Goal: Task Accomplishment & Management: Manage account settings

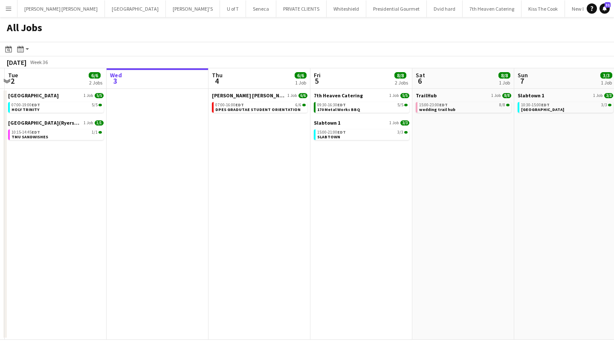
scroll to position [0, 198]
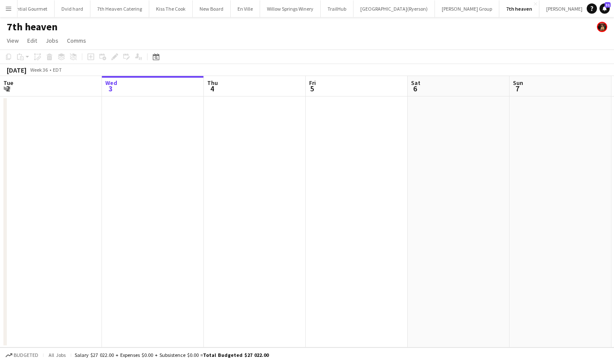
click at [9, 4] on button "Menu" at bounding box center [8, 8] width 17 height 17
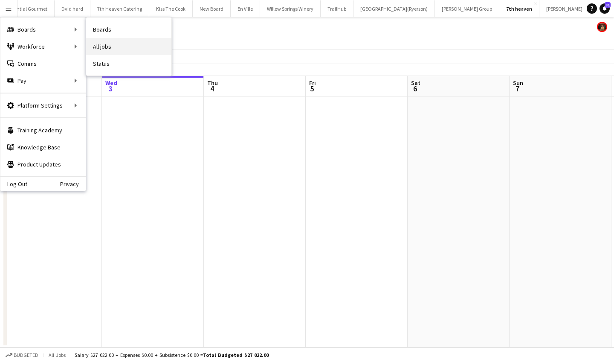
click at [112, 42] on link "All jobs" at bounding box center [128, 46] width 85 height 17
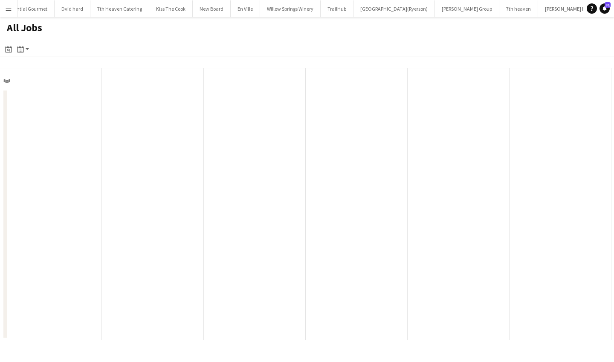
scroll to position [0, 204]
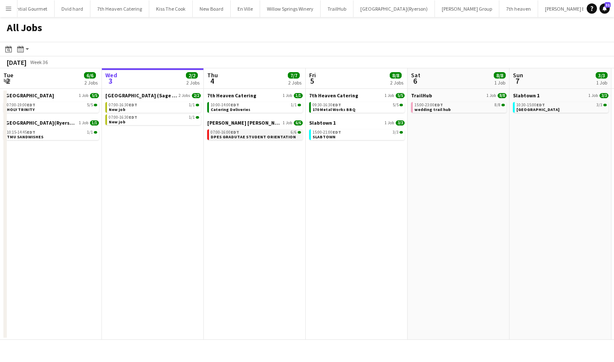
click at [244, 139] on app-brief-job-card "07:00-16:00 EDT 6/6 DPES GRADUTAE STUDENT ORIENTATION" at bounding box center [254, 134] width 95 height 11
click at [251, 134] on span "DPES GRADUTAE STUDENT ORIENTATION" at bounding box center [253, 137] width 85 height 6
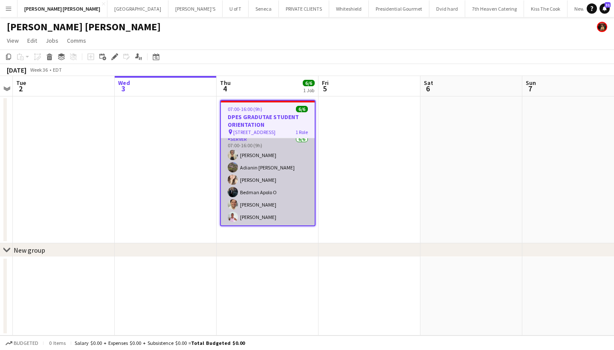
scroll to position [4, 0]
click at [257, 202] on app-card-role "SERVER 6/6 07:00-16:00 (9h) Maira Garcia Adianin Leon Dayanis Garcia Aguiar Bed…" at bounding box center [268, 179] width 94 height 91
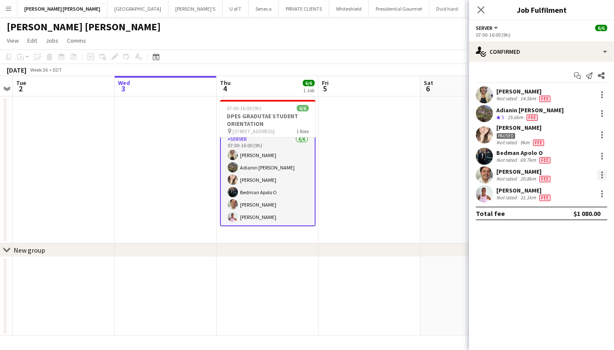
click at [605, 173] on div at bounding box center [602, 175] width 10 height 10
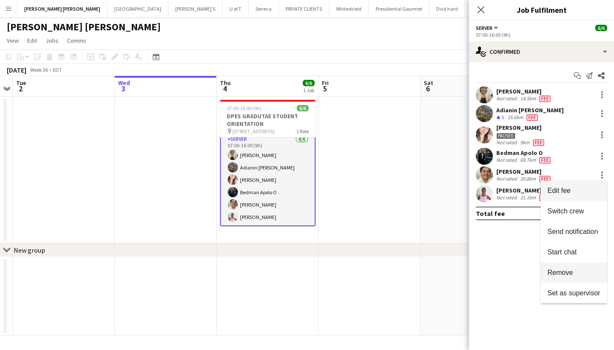
click at [565, 262] on button "Remove" at bounding box center [574, 272] width 67 height 20
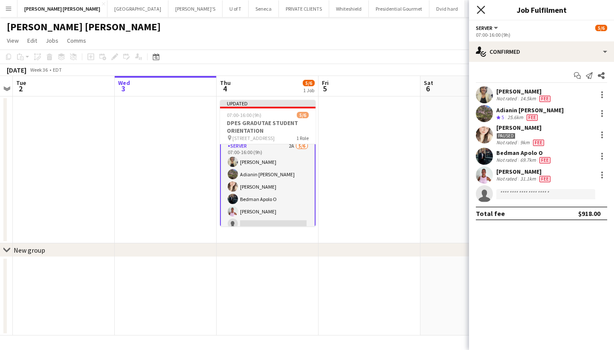
click at [480, 7] on icon "Close pop-in" at bounding box center [481, 10] width 8 height 8
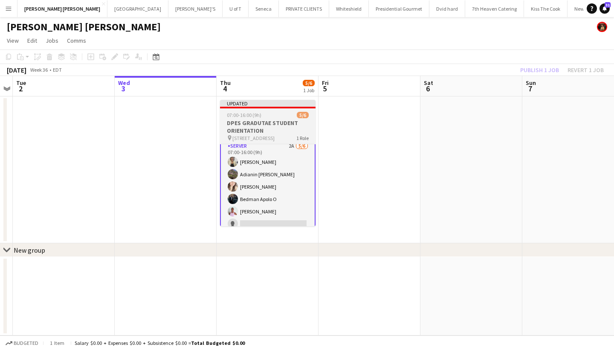
click at [287, 107] on div at bounding box center [267, 108] width 95 height 2
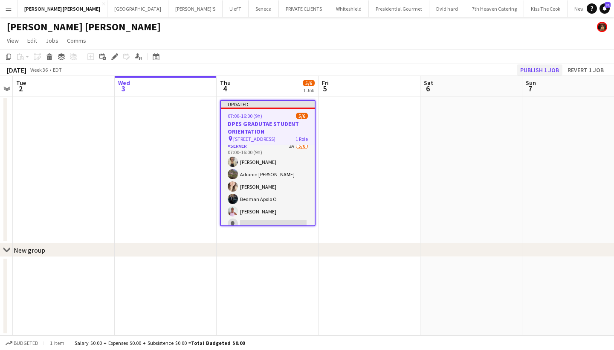
click at [535, 67] on button "Publish 1 job" at bounding box center [540, 69] width 46 height 11
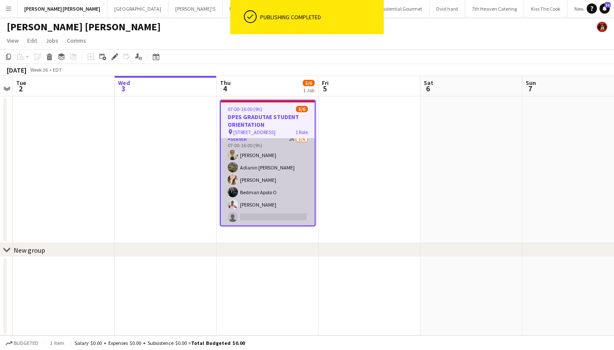
click at [270, 217] on app-card-role "SERVER 2A 5/6 07:00-16:00 (9h) Maira Garcia Adianin Leon Dayanis Garcia Aguiar …" at bounding box center [268, 179] width 94 height 91
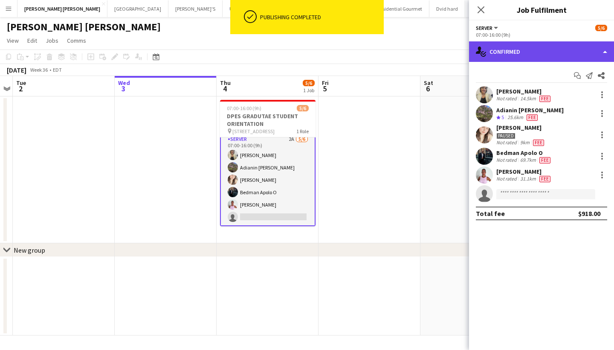
click at [527, 52] on div "single-neutral-actions-check-2 Confirmed" at bounding box center [541, 51] width 145 height 20
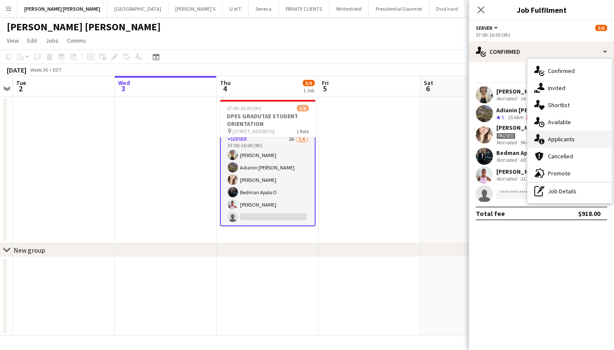
click at [564, 134] on div "single-neutral-actions-information Applicants" at bounding box center [569, 138] width 84 height 17
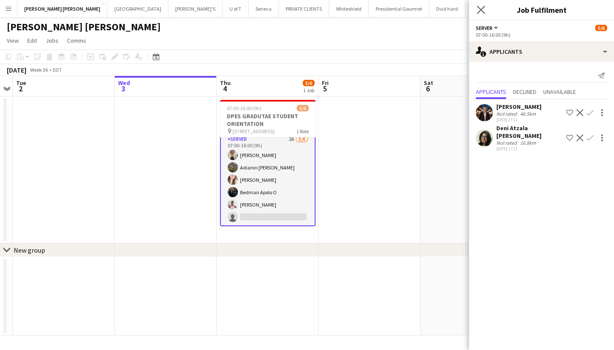
click at [480, 6] on app-icon "Close pop-in" at bounding box center [481, 10] width 12 height 12
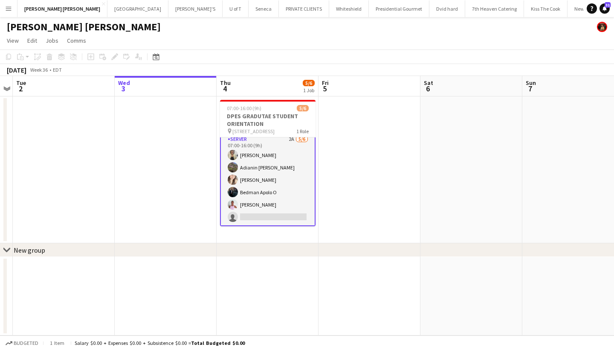
click at [255, 216] on app-card-role "SERVER 2A 5/6 07:00-16:00 (9h) Maira Garcia Adianin Leon Dayanis Garcia Aguiar …" at bounding box center [267, 179] width 95 height 93
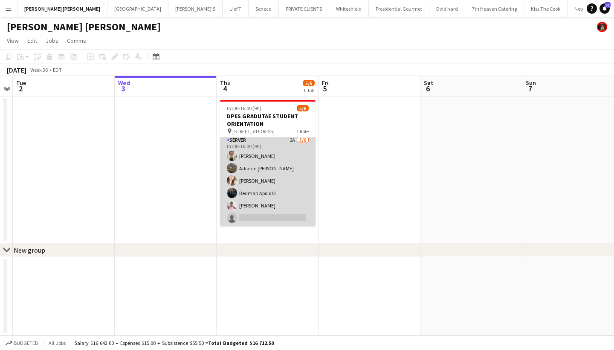
scroll to position [2, 0]
click at [255, 216] on app-card-role "SERVER 2A 5/6 07:00-16:00 (9h) Maira Garcia Adianin Leon Dayanis Garcia Aguiar …" at bounding box center [267, 180] width 95 height 91
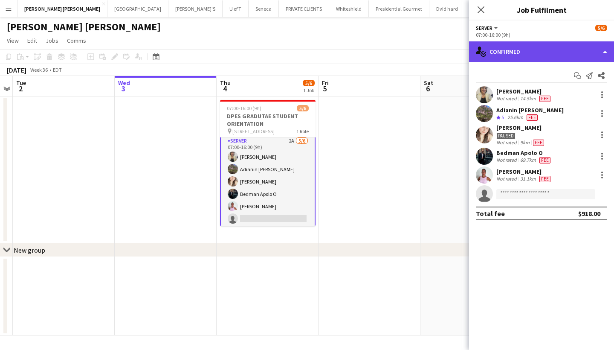
click at [518, 55] on div "single-neutral-actions-check-2 Confirmed" at bounding box center [541, 51] width 145 height 20
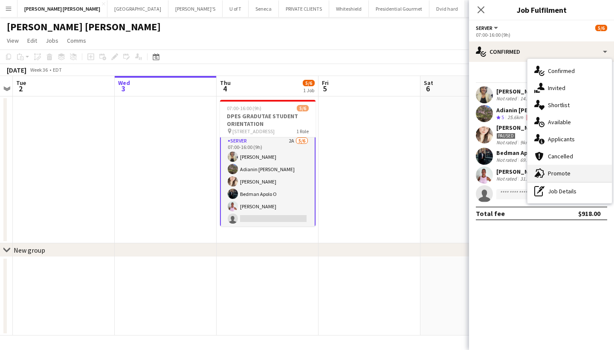
click at [567, 171] on span "Promote" at bounding box center [559, 173] width 23 height 8
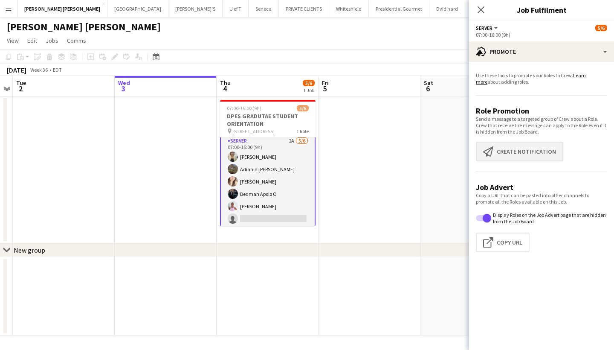
click at [529, 147] on button "Create notification Create notification" at bounding box center [519, 152] width 87 height 20
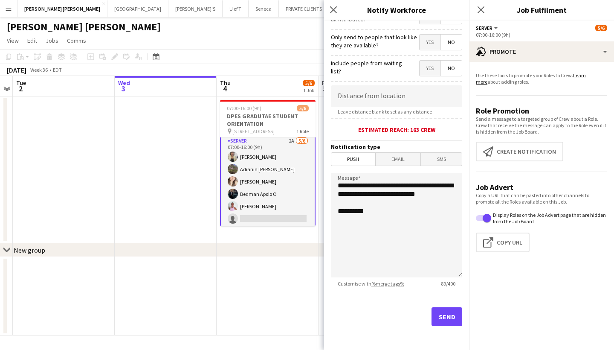
scroll to position [120, 0]
click at [446, 312] on button "Send" at bounding box center [446, 316] width 31 height 19
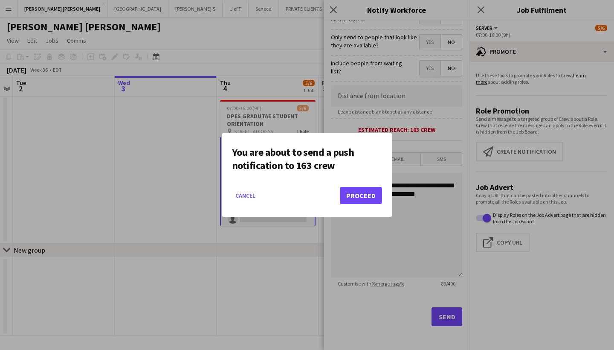
click at [365, 193] on button "Proceed" at bounding box center [361, 195] width 42 height 17
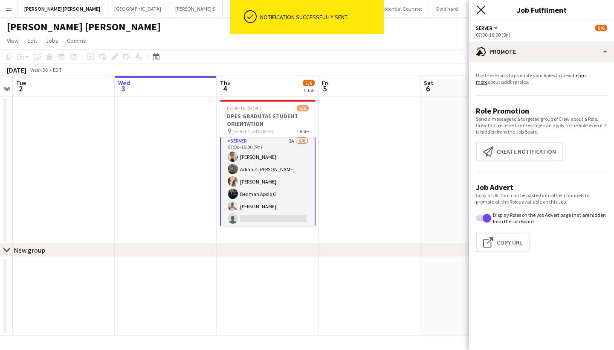
click at [479, 7] on icon "Close pop-in" at bounding box center [481, 10] width 8 height 8
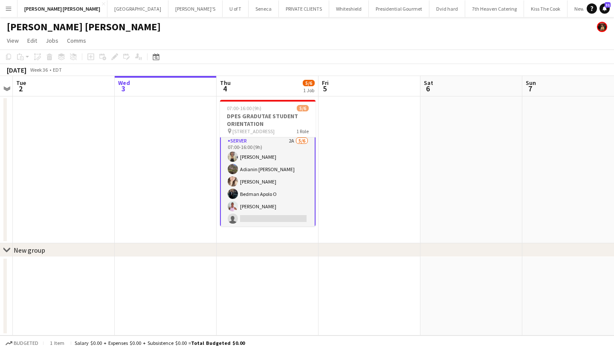
click at [5, 8] on app-icon "Menu" at bounding box center [8, 8] width 7 height 7
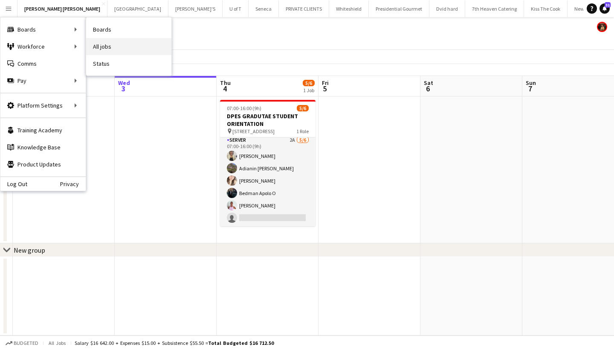
click at [127, 45] on link "All jobs" at bounding box center [128, 46] width 85 height 17
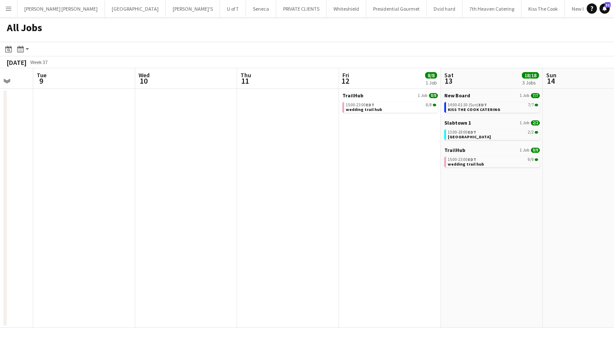
scroll to position [0, 273]
click at [465, 103] on span "14:00-01:30 (Sun) EDT" at bounding box center [466, 105] width 39 height 4
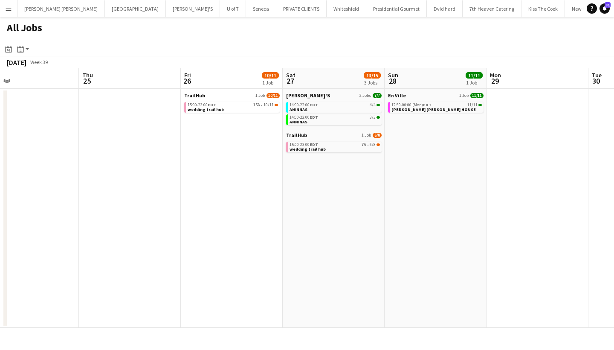
scroll to position [0, 433]
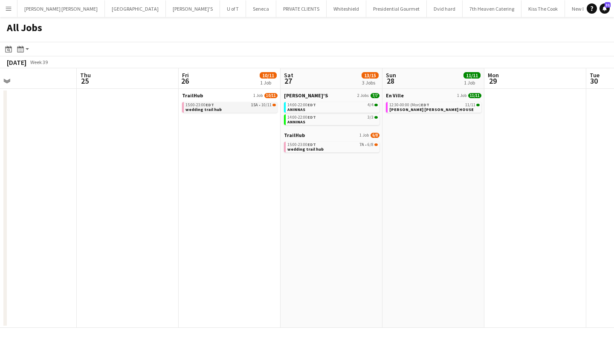
click at [208, 104] on span "EDT" at bounding box center [209, 105] width 9 height 6
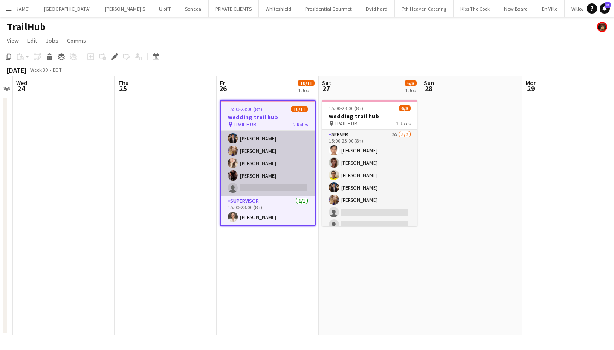
scroll to position [75, 0]
click at [249, 187] on app-card-role "SERVER 15A 9/10 15:00-23:00 (8h) lina rojas Jasleen Kour Antonella T. Almeida M…" at bounding box center [268, 126] width 94 height 140
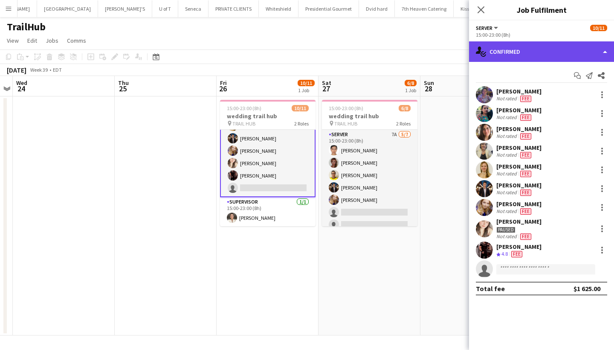
click at [532, 46] on div "single-neutral-actions-check-2 Confirmed" at bounding box center [541, 51] width 145 height 20
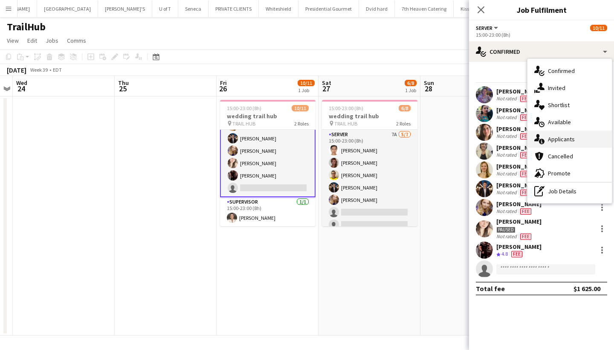
click at [573, 143] on div "single-neutral-actions-information Applicants" at bounding box center [569, 138] width 84 height 17
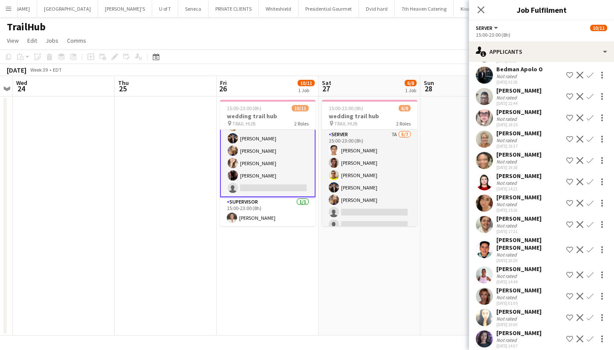
scroll to position [80, 0]
click at [591, 272] on app-icon "Confirm" at bounding box center [590, 275] width 7 height 7
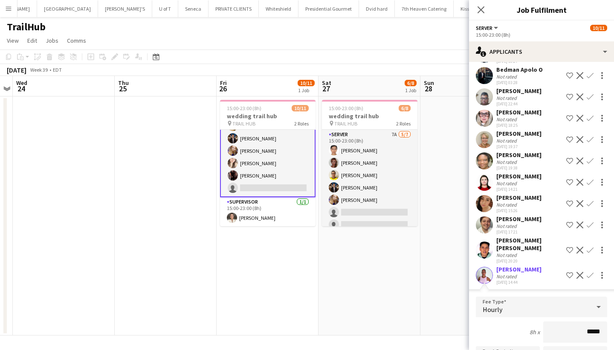
click at [589, 325] on input "*****" at bounding box center [575, 331] width 64 height 21
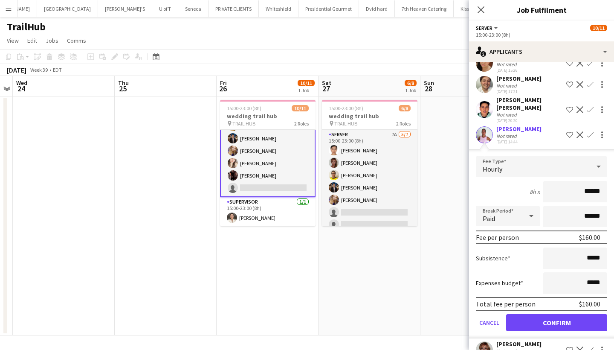
scroll to position [259, 0]
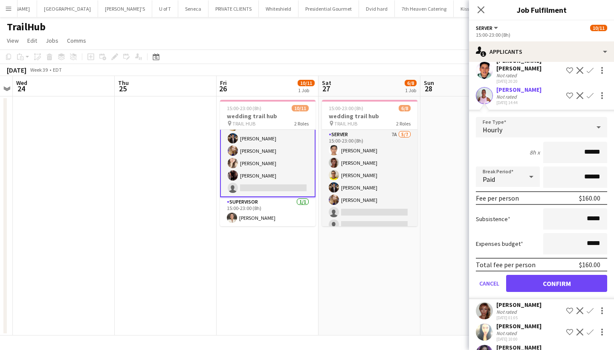
type input "******"
click at [587, 213] on input "*****" at bounding box center [575, 218] width 64 height 21
type input "******"
click at [568, 278] on button "Confirm" at bounding box center [556, 283] width 101 height 17
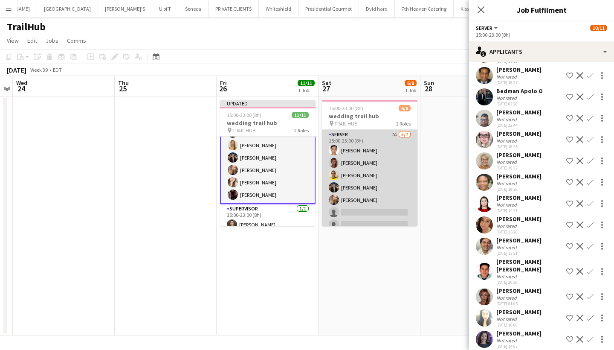
click at [359, 215] on app-card-role "SERVER 7A 5/7 15:00-23:00 (8h) Michelle Roman irene morava Jonathan Rafael Carl…" at bounding box center [369, 181] width 95 height 103
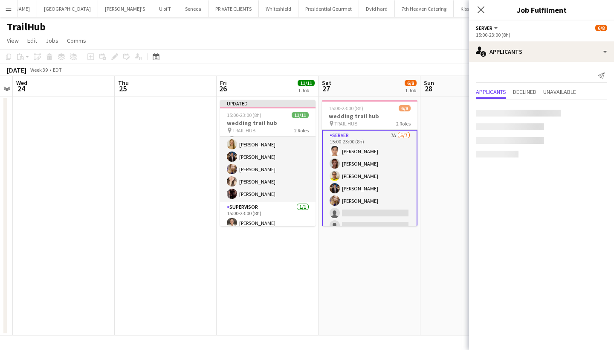
scroll to position [0, 0]
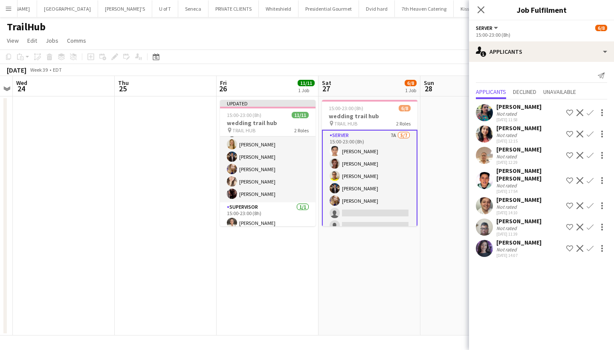
click at [359, 215] on app-card-role "SERVER 7A 5/7 15:00-23:00 (8h) Michelle Roman irene morava Jonathan Rafael Carl…" at bounding box center [369, 182] width 95 height 105
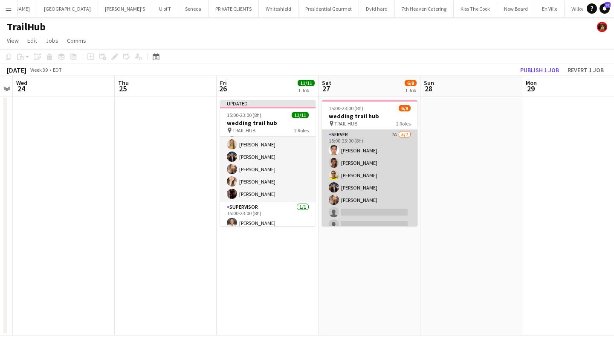
click at [359, 215] on app-card-role "SERVER 7A 5/7 15:00-23:00 (8h) Michelle Roman irene morava Jonathan Rafael Carl…" at bounding box center [369, 181] width 95 height 103
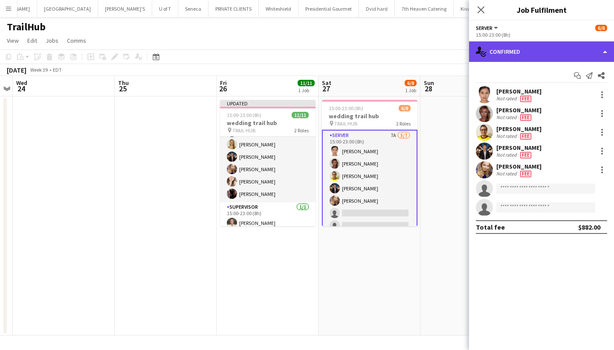
click at [559, 58] on div "single-neutral-actions-check-2 Confirmed" at bounding box center [541, 51] width 145 height 20
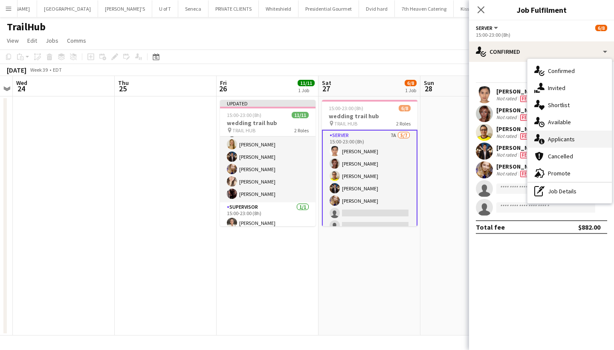
click at [575, 138] on div "single-neutral-actions-information Applicants" at bounding box center [569, 138] width 84 height 17
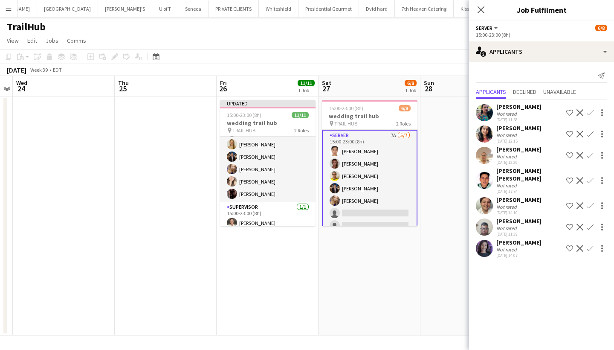
click at [591, 178] on app-icon "Confirm" at bounding box center [590, 180] width 7 height 7
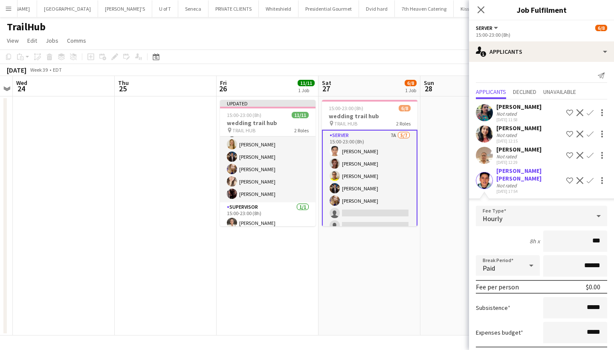
type input "**"
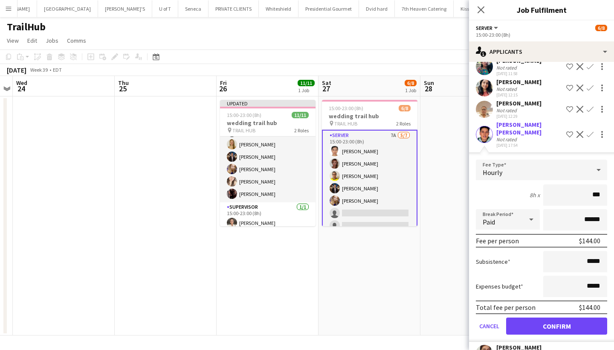
scroll to position [60, 0]
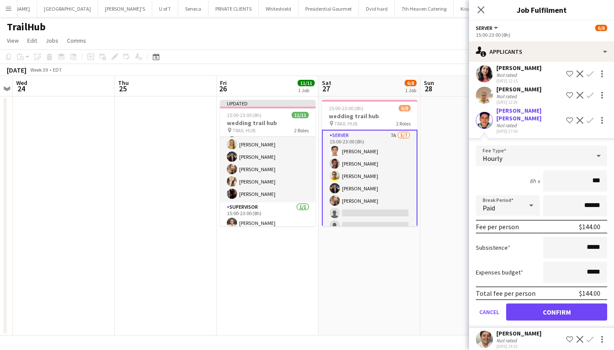
type input "***"
click at [603, 241] on input "*****" at bounding box center [575, 247] width 64 height 21
type input "**"
type input "***"
click at [557, 304] on button "Confirm" at bounding box center [556, 311] width 101 height 17
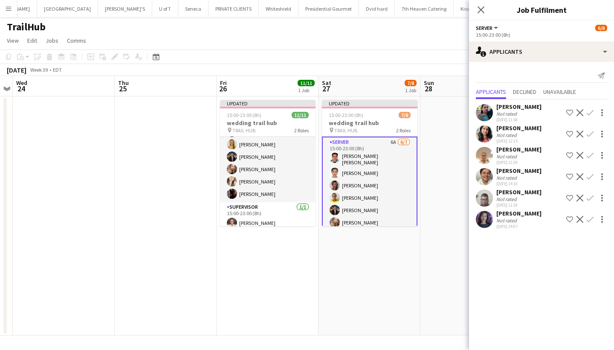
scroll to position [0, 0]
click at [589, 196] on app-icon "Confirm" at bounding box center [590, 197] width 7 height 7
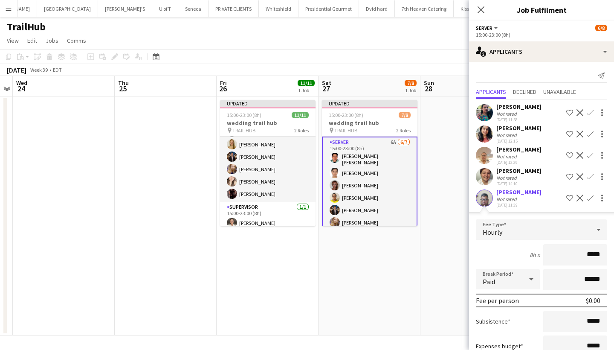
click at [587, 176] on app-icon "Confirm" at bounding box center [590, 176] width 7 height 7
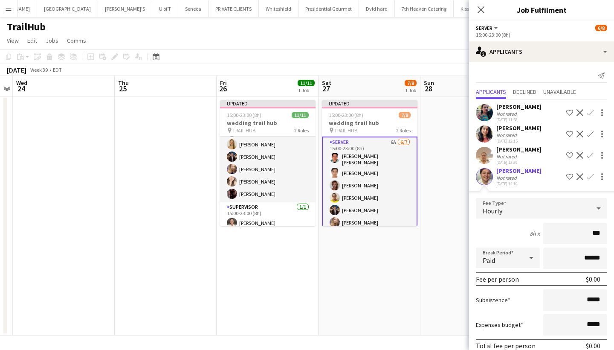
type input "**"
type input "***"
click at [604, 301] on input "*****" at bounding box center [575, 299] width 64 height 21
type input "**"
type input "***"
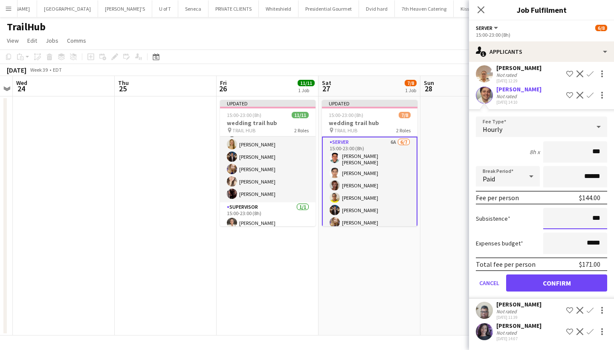
scroll to position [81, 0]
click at [556, 283] on button "Confirm" at bounding box center [556, 282] width 101 height 17
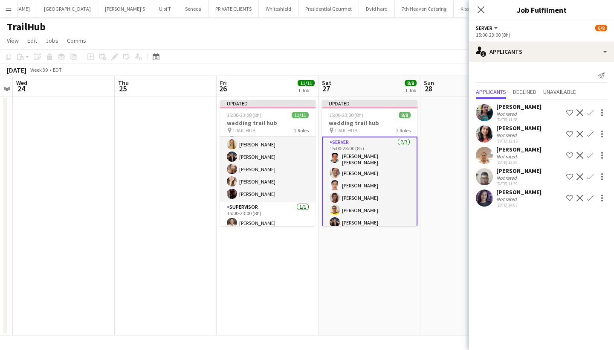
scroll to position [0, 0]
click at [481, 10] on icon at bounding box center [481, 10] width 8 height 8
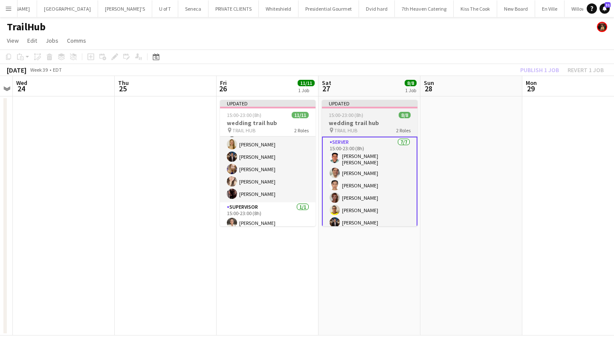
click at [384, 130] on div "pin TRAIL HUB 2 Roles" at bounding box center [369, 130] width 95 height 7
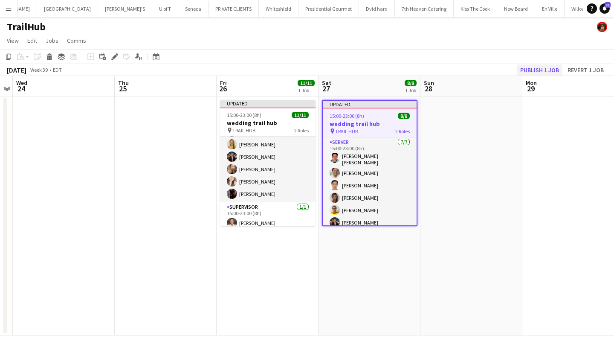
click at [538, 70] on button "Publish 1 job" at bounding box center [540, 69] width 46 height 11
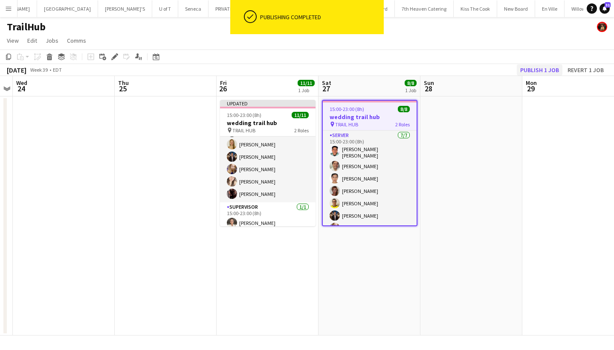
click at [537, 70] on button "Publish 1 job" at bounding box center [540, 69] width 46 height 11
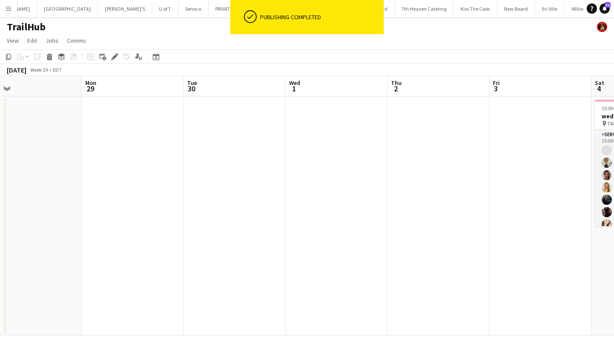
scroll to position [0, 327]
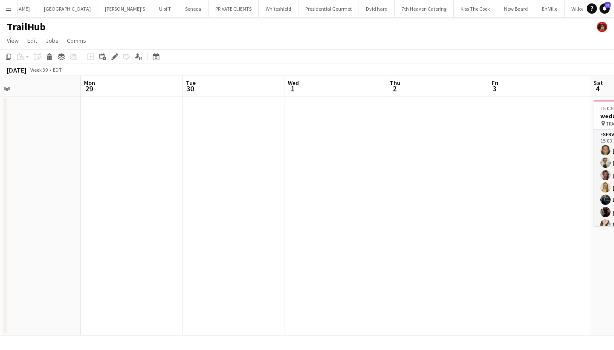
click at [12, 6] on app-icon "Menu" at bounding box center [8, 8] width 7 height 7
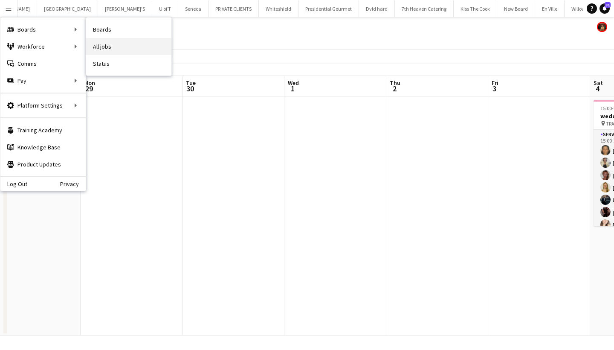
click at [129, 45] on link "All jobs" at bounding box center [128, 46] width 85 height 17
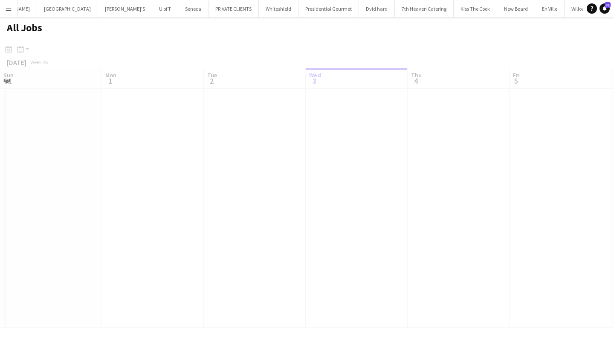
scroll to position [0, 204]
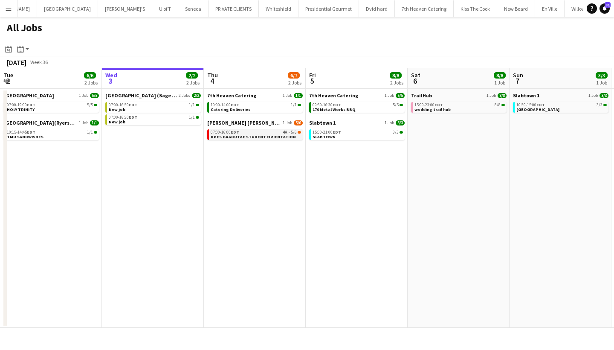
click at [236, 133] on span "EDT" at bounding box center [235, 132] width 9 height 6
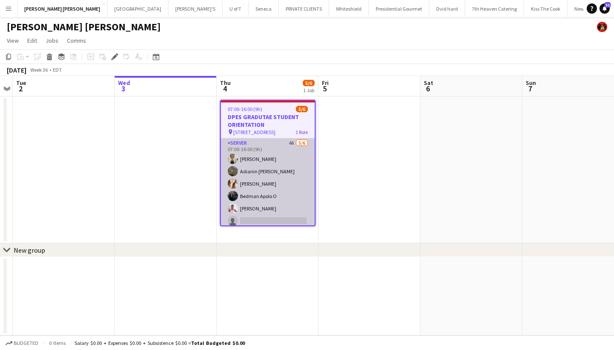
click at [266, 220] on app-card-role "SERVER 4A [DATE] 07:00-16:00 (9h) [PERSON_NAME] Adianin [PERSON_NAME] [PERSON_N…" at bounding box center [268, 183] width 94 height 91
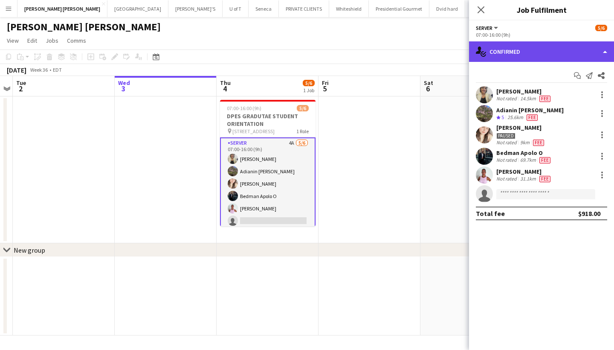
click at [534, 47] on div "single-neutral-actions-check-2 Confirmed" at bounding box center [541, 51] width 145 height 20
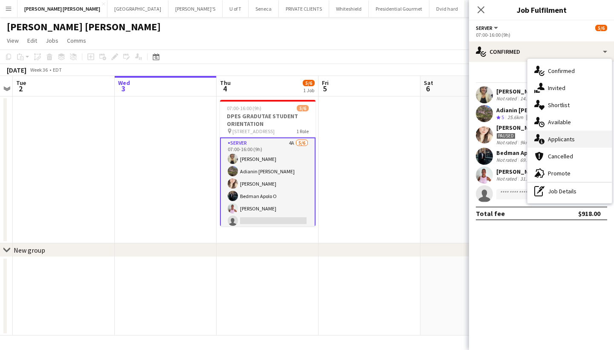
click at [569, 137] on span "Applicants" at bounding box center [561, 139] width 27 height 8
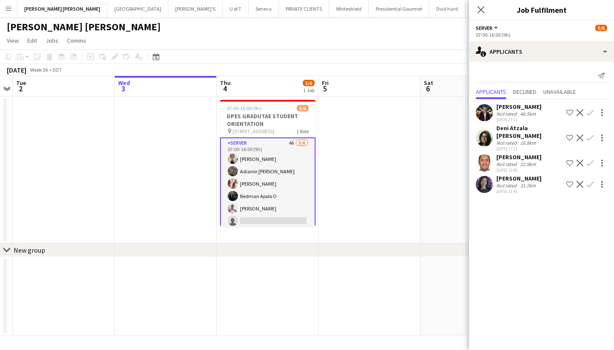
click at [590, 159] on app-icon "Confirm" at bounding box center [590, 162] width 7 height 7
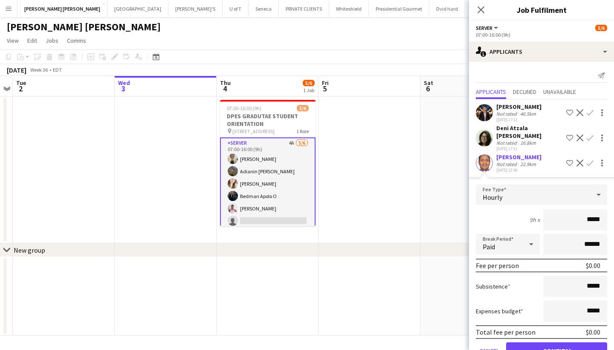
click at [588, 214] on input "*****" at bounding box center [575, 219] width 64 height 21
type input "******"
click at [561, 342] on button "Confirm" at bounding box center [556, 350] width 101 height 17
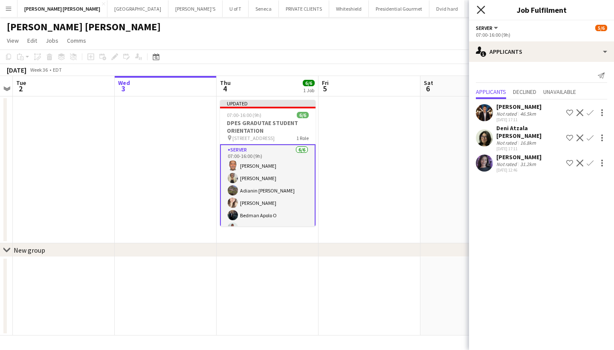
click at [482, 10] on icon "Close pop-in" at bounding box center [481, 10] width 8 height 8
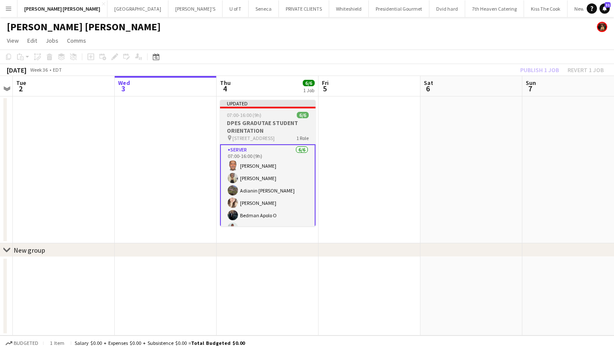
click at [286, 110] on app-job-card "Updated 07:00-16:00 (9h) 6/6 DPES GRADUTAE STUDENT ORIENTATION pin 130 old King…" at bounding box center [267, 163] width 95 height 126
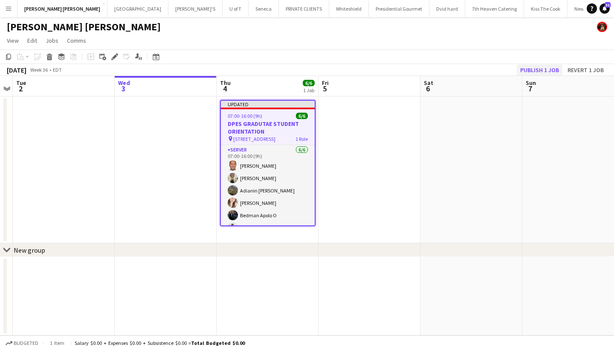
click at [524, 67] on button "Publish 1 job" at bounding box center [540, 69] width 46 height 11
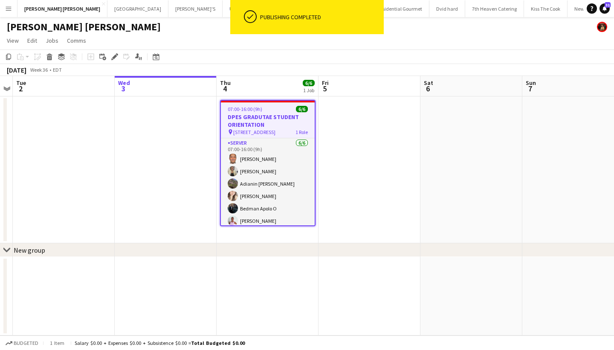
click at [11, 9] on app-icon "Menu" at bounding box center [8, 8] width 7 height 7
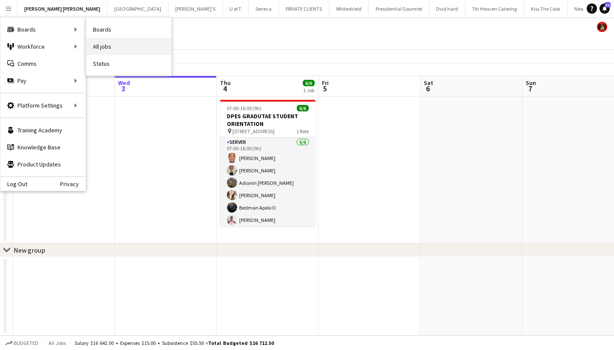
click at [108, 40] on link "All jobs" at bounding box center [128, 46] width 85 height 17
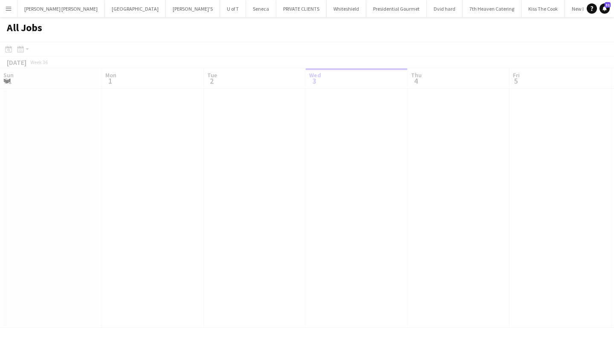
scroll to position [0, 204]
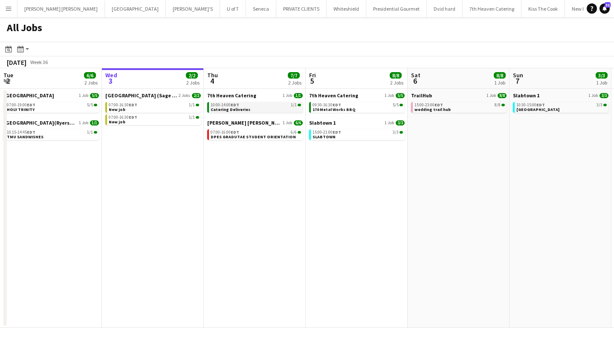
click at [261, 105] on div "10:00-14:00 EDT 1/1" at bounding box center [256, 105] width 90 height 4
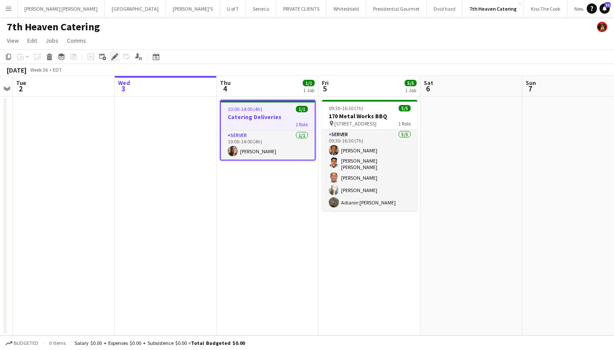
click at [117, 57] on icon "Edit" at bounding box center [114, 56] width 7 height 7
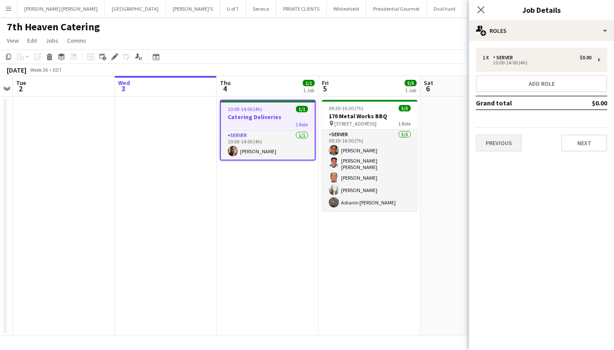
click at [494, 139] on button "Previous" at bounding box center [499, 142] width 46 height 17
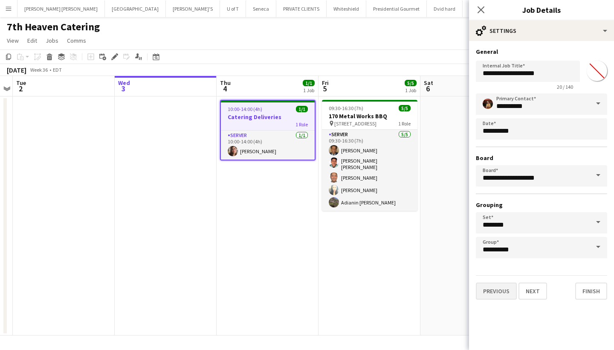
click at [506, 285] on button "Previous" at bounding box center [496, 290] width 41 height 17
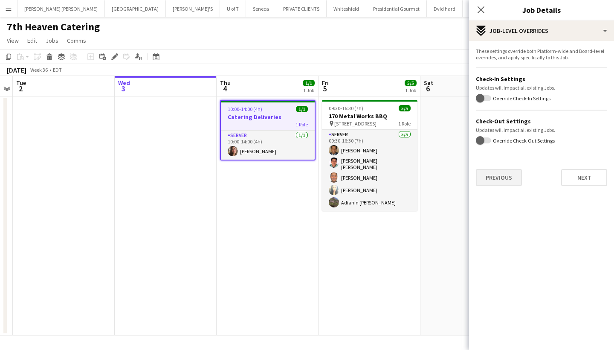
click at [509, 181] on button "Previous" at bounding box center [499, 177] width 46 height 17
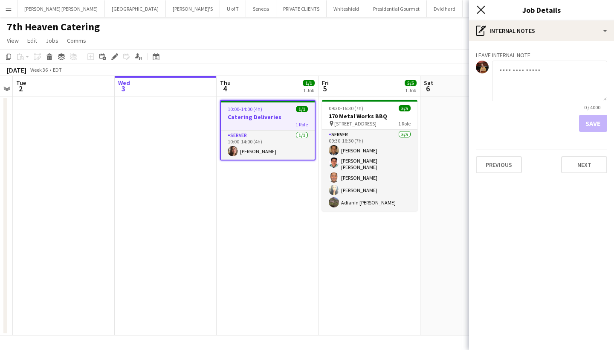
click at [480, 10] on icon "Close pop-in" at bounding box center [481, 10] width 8 height 8
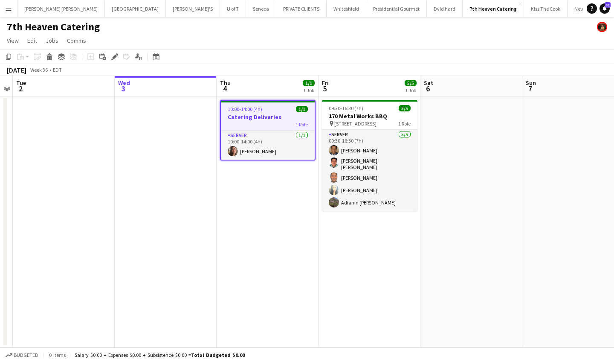
click at [7, 10] on app-icon "Menu" at bounding box center [8, 8] width 7 height 7
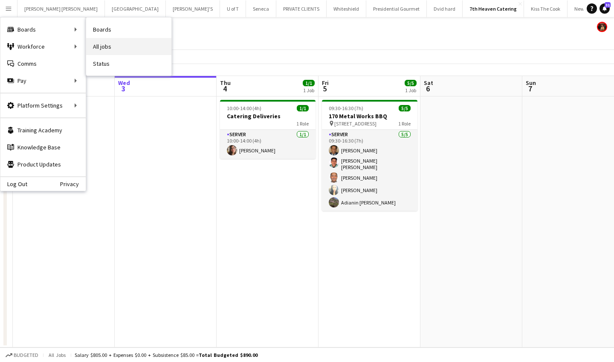
click at [111, 42] on link "All jobs" at bounding box center [128, 46] width 85 height 17
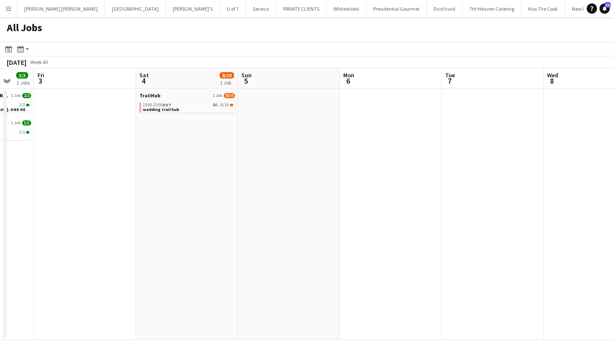
scroll to position [0, 271]
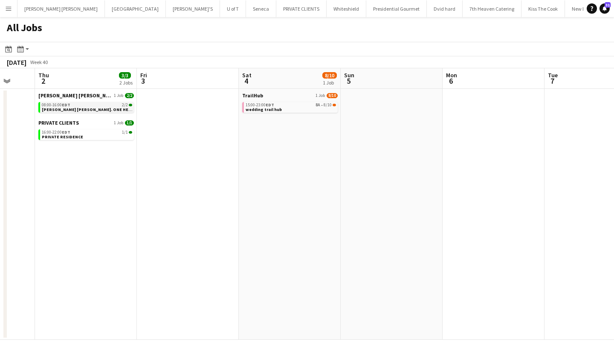
click at [60, 107] on span "[PERSON_NAME] [PERSON_NAME]. ONE HEALTH ISI TRI" at bounding box center [97, 110] width 111 height 6
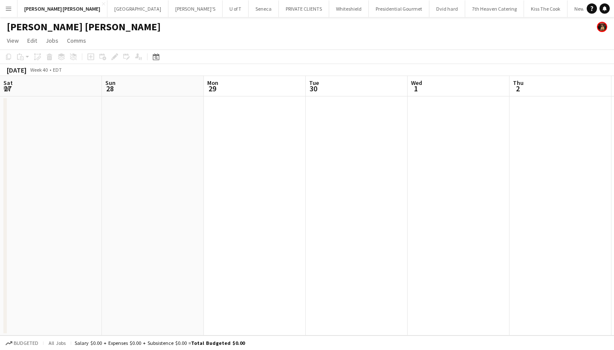
scroll to position [0, 293]
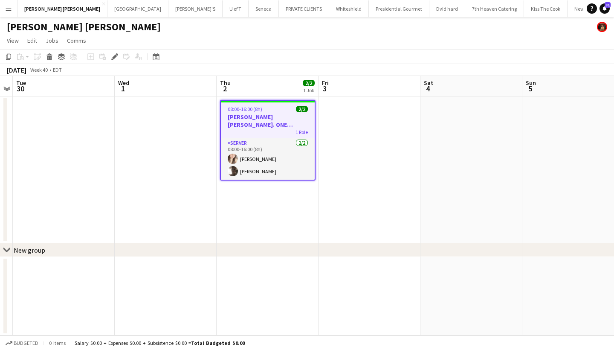
click at [266, 122] on h3 "[PERSON_NAME] [PERSON_NAME]. ONE HEALTH ISI TRI" at bounding box center [268, 120] width 94 height 15
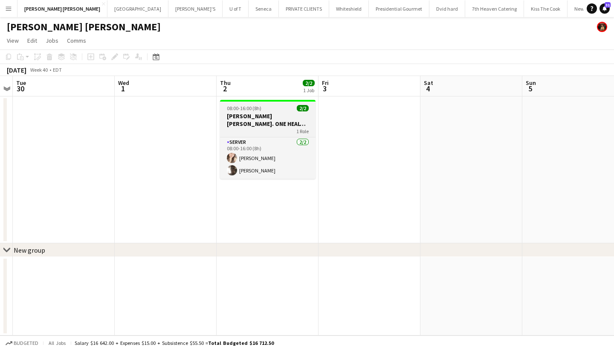
click at [266, 122] on h3 "[PERSON_NAME] [PERSON_NAME]. ONE HEALTH ISI TRI" at bounding box center [267, 119] width 95 height 15
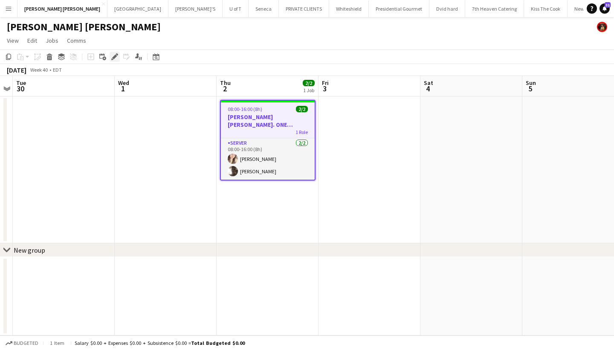
click at [113, 57] on icon "Edit" at bounding box center [114, 56] width 7 height 7
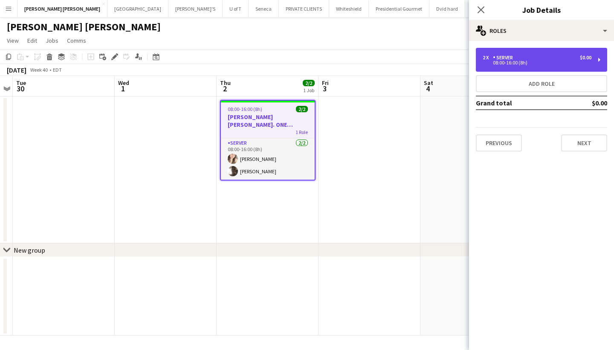
click at [519, 61] on div "08:00-16:00 (8h)" at bounding box center [537, 63] width 109 height 4
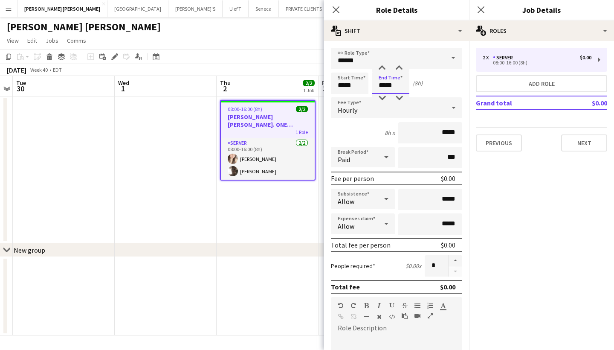
click at [398, 84] on input "*****" at bounding box center [391, 82] width 38 height 21
type input "*****"
click at [379, 68] on div at bounding box center [381, 68] width 17 height 9
click at [480, 6] on icon "Close pop-in" at bounding box center [481, 10] width 8 height 8
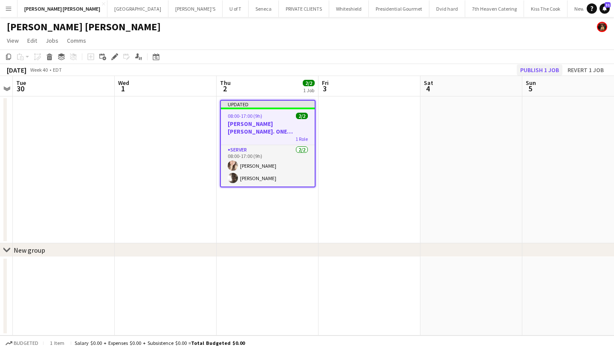
click at [533, 68] on button "Publish 1 job" at bounding box center [540, 69] width 46 height 11
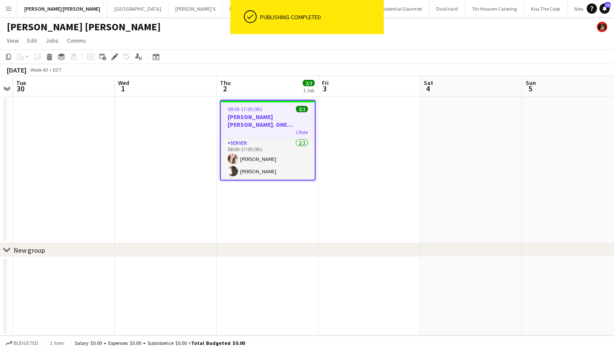
click at [9, 9] on app-icon "Menu" at bounding box center [8, 8] width 7 height 7
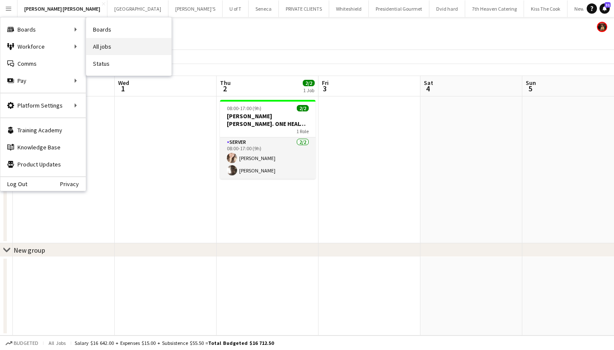
click at [132, 44] on link "All jobs" at bounding box center [128, 46] width 85 height 17
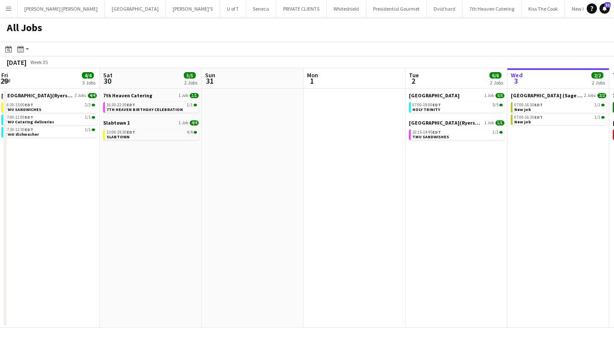
scroll to position [0, 308]
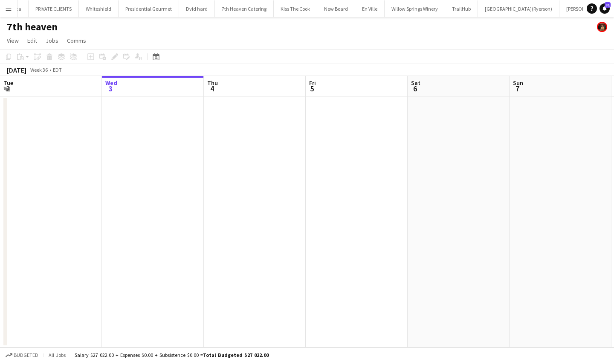
click at [10, 5] on app-icon "Menu" at bounding box center [8, 8] width 7 height 7
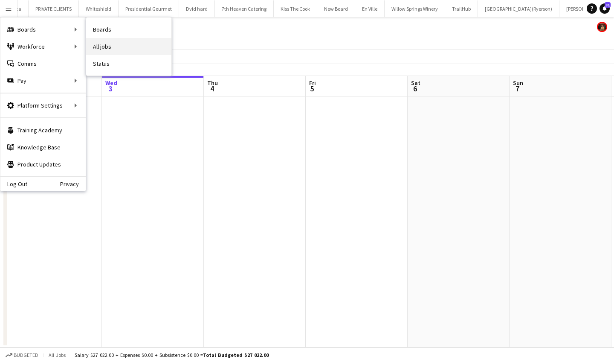
click at [113, 43] on link "All jobs" at bounding box center [128, 46] width 85 height 17
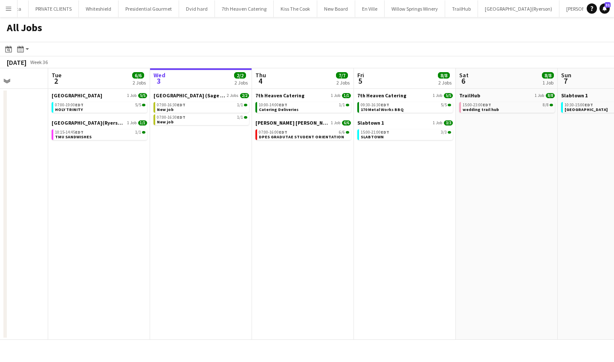
scroll to position [0, 258]
click at [194, 118] on div "07:00-16:30 EDT 1/1" at bounding box center [201, 117] width 90 height 4
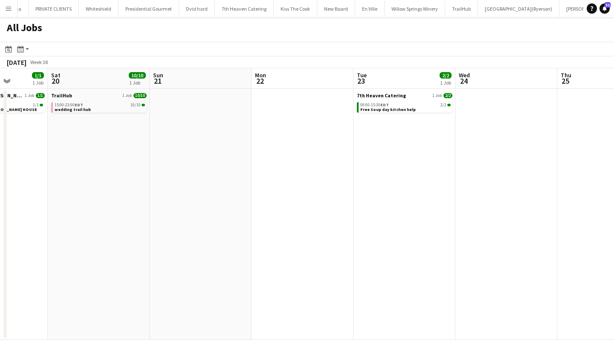
scroll to position [0, 257]
click at [390, 102] on link "08:00-15:30 EDT 2/2 Free Soup day kitchen help" at bounding box center [407, 107] width 90 height 10
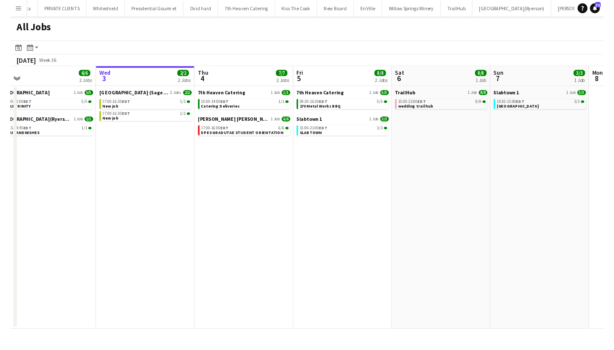
scroll to position [0, 216]
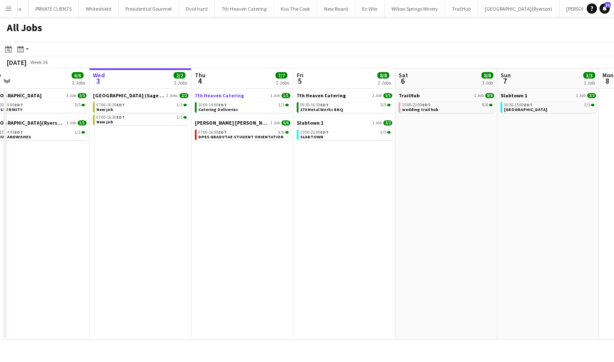
click at [224, 97] on span "7th Heaven Catering" at bounding box center [219, 95] width 49 height 6
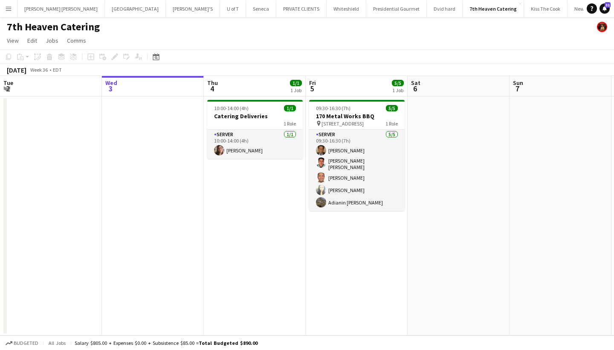
click at [78, 25] on h1 "7th Heaven Catering" at bounding box center [53, 26] width 93 height 13
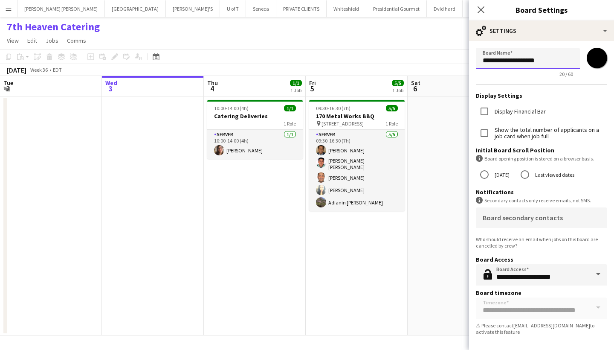
click at [544, 65] on input "**********" at bounding box center [528, 58] width 104 height 21
type input "*"
type input "***"
click at [482, 9] on icon at bounding box center [481, 10] width 8 height 8
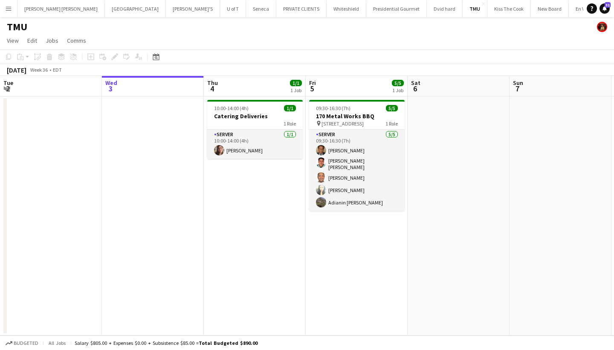
click at [12, 8] on button "Menu" at bounding box center [8, 8] width 17 height 17
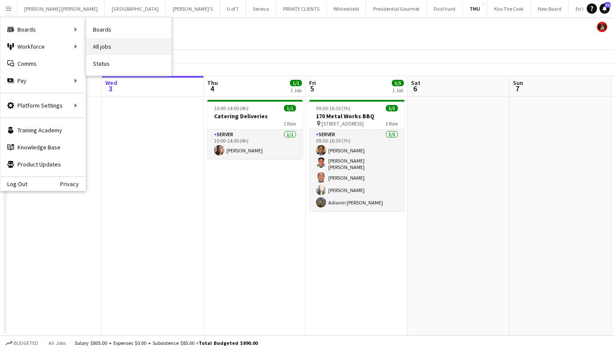
click at [103, 43] on link "All jobs" at bounding box center [128, 46] width 85 height 17
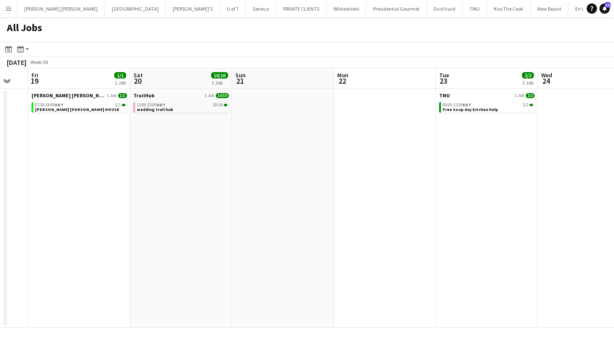
scroll to position [0, 279]
